Goal: Task Accomplishment & Management: Use online tool/utility

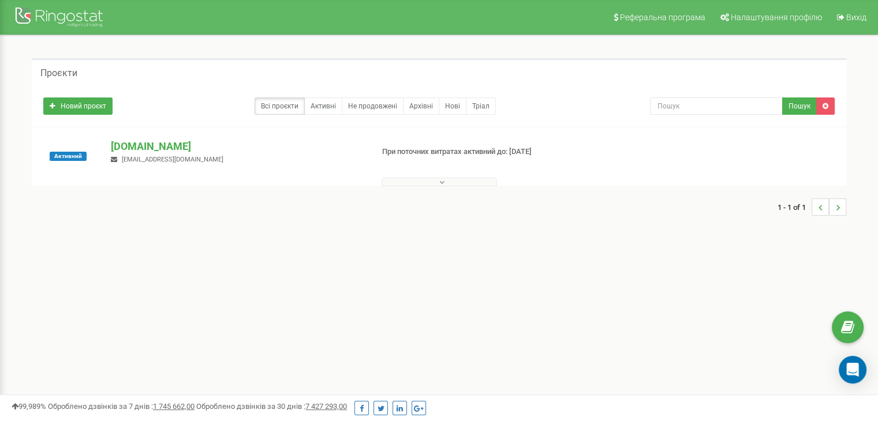
click at [152, 154] on div "[DOMAIN_NAME] [EMAIL_ADDRESS][DOMAIN_NAME]" at bounding box center [236, 151] width 269 height 25
click at [150, 153] on p "[DOMAIN_NAME]" at bounding box center [237, 146] width 252 height 15
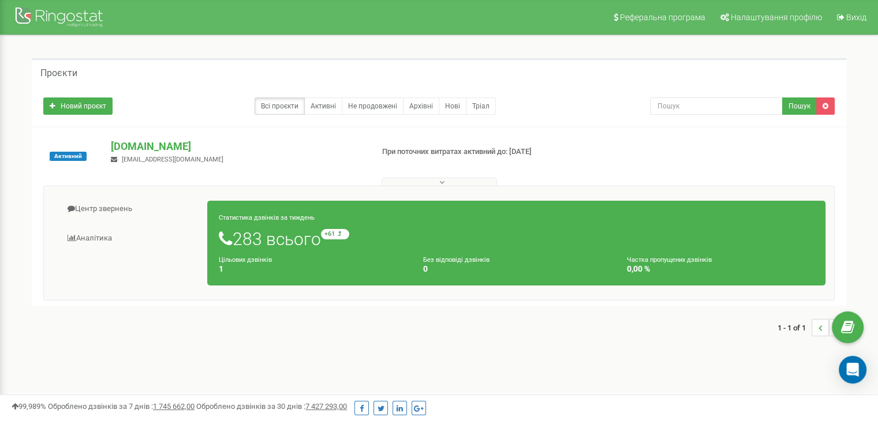
click at [461, 152] on p "При поточних витратах активний до: [DATE]" at bounding box center [474, 152] width 185 height 11
click at [443, 183] on icon at bounding box center [441, 182] width 5 height 8
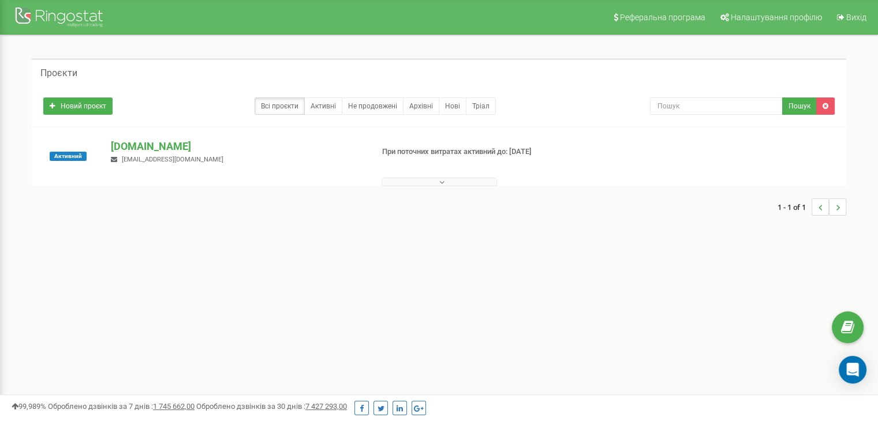
click at [439, 181] on icon at bounding box center [441, 182] width 5 height 8
click at [325, 101] on link "Активні" at bounding box center [323, 106] width 38 height 17
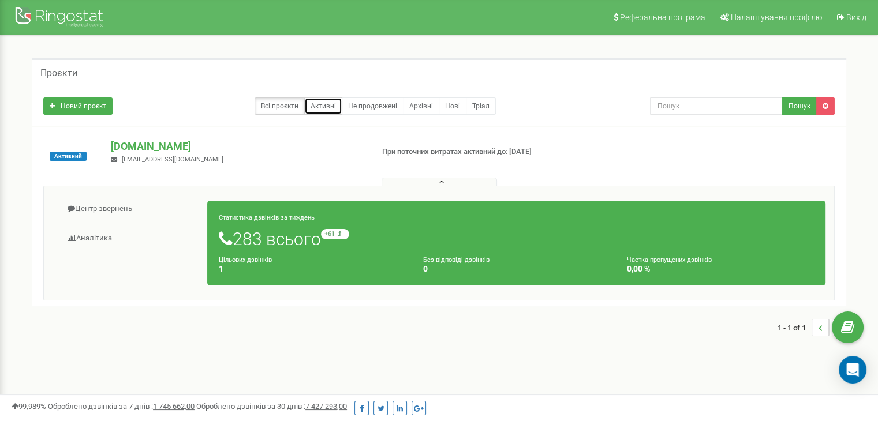
click at [331, 106] on link "Активні" at bounding box center [323, 106] width 38 height 17
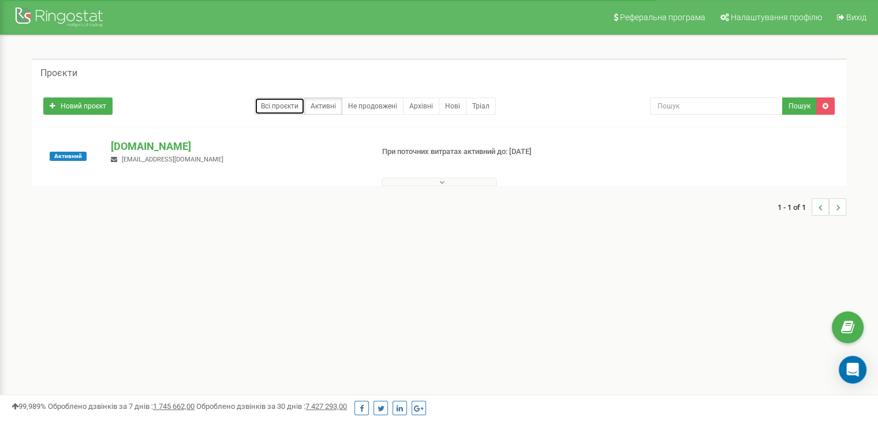
click at [284, 104] on link "Всі проєкти" at bounding box center [279, 106] width 50 height 17
click at [572, 344] on div "Реферальна програма Налаштування профілю Вихід Проєкти Новий проєкт Всі проєкти…" at bounding box center [439, 346] width 878 height 692
click at [431, 241] on div "Проєкти Новий проєкт Всі проєкти Активні Не продовжені Архівні Нові Тріал Пошук" at bounding box center [439, 142] width 860 height 215
click at [126, 143] on p "[DOMAIN_NAME]" at bounding box center [237, 146] width 252 height 15
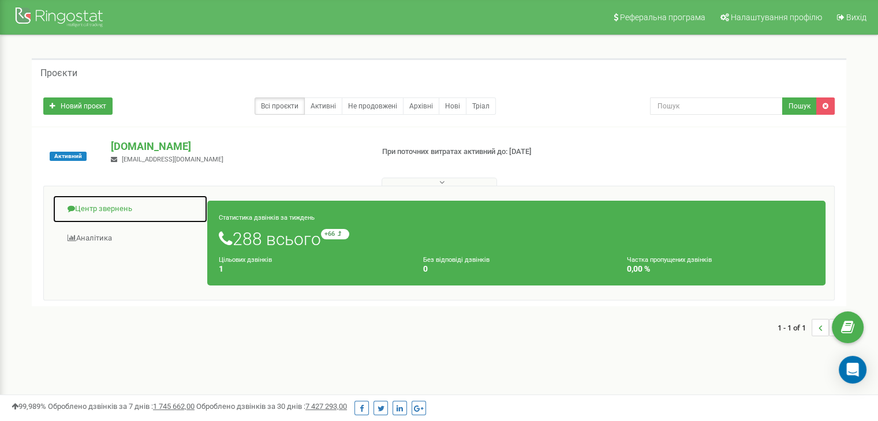
click at [102, 205] on link "Центр звернень" at bounding box center [130, 209] width 155 height 28
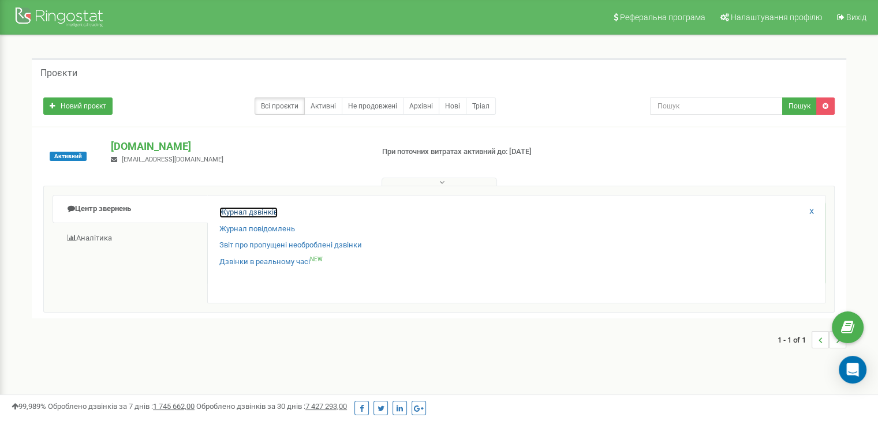
click at [238, 206] on div "Журнал дзвінків Журнал повідомлень Звіт про пропущені необроблені дзвінки Дзвін…" at bounding box center [516, 249] width 618 height 108
click at [244, 211] on link "Журнал дзвінків" at bounding box center [248, 212] width 58 height 11
